Goal: Book appointment/travel/reservation

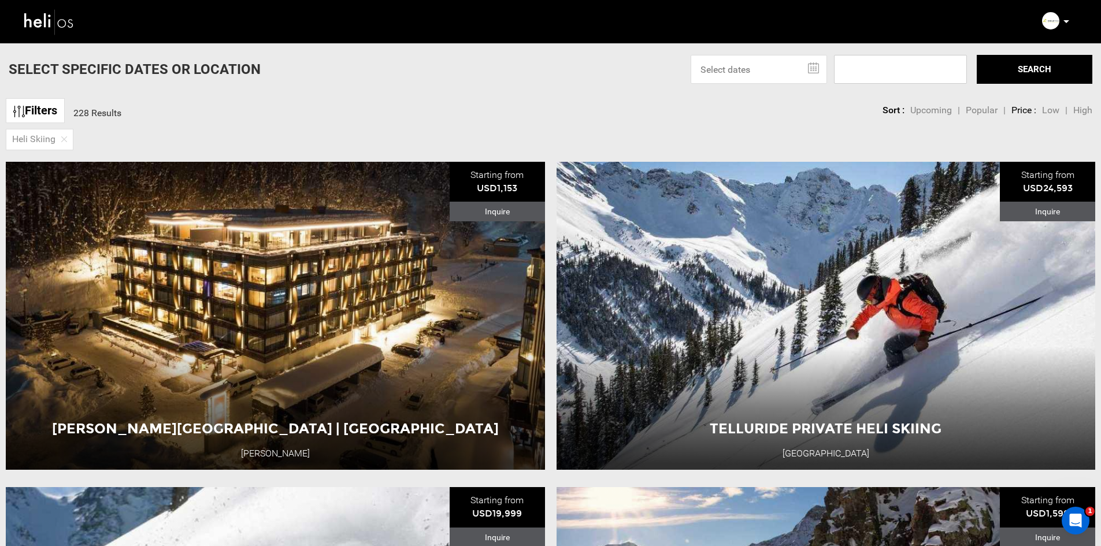
click at [851, 73] on input at bounding box center [900, 69] width 133 height 29
type input "tangiers"
click at [1024, 72] on button "SEARCH" at bounding box center [1034, 69] width 116 height 29
